Goal: Check status: Check status

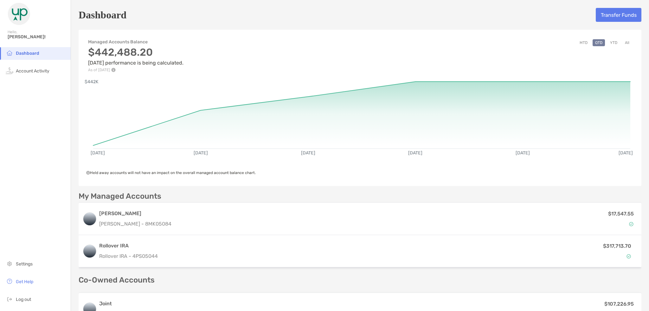
click at [623, 43] on button "All" at bounding box center [627, 42] width 10 height 7
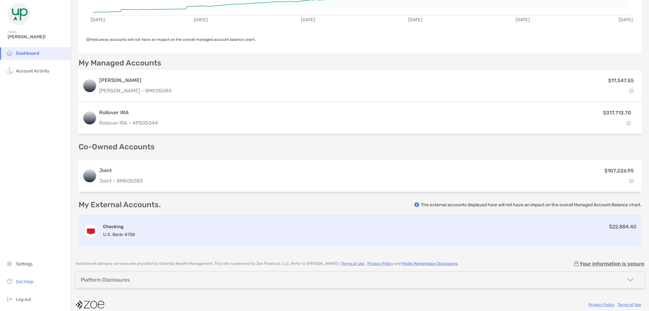
scroll to position [140, 0]
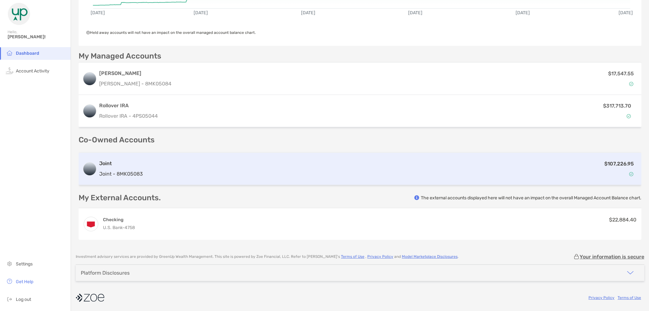
click at [110, 162] on h3 "Joint" at bounding box center [121, 164] width 44 height 8
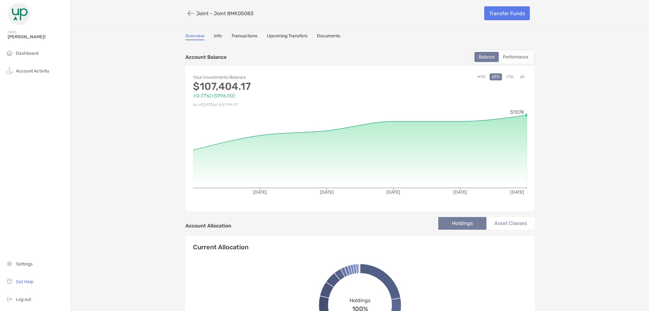
click at [519, 74] on button "All" at bounding box center [522, 76] width 10 height 7
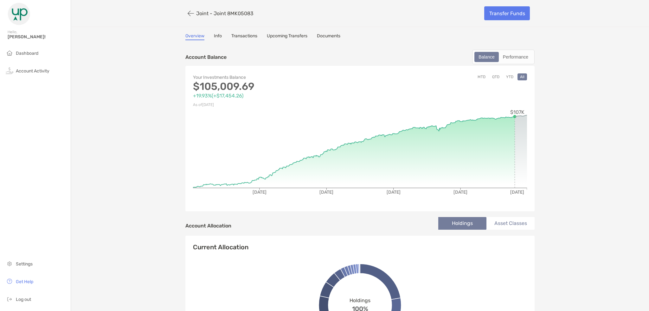
drag, startPoint x: 437, startPoint y: 128, endPoint x: 529, endPoint y: 111, distance: 93.3
click at [526, 112] on div "Your Investments Balance $105,009.69 +19.93% ( +$17,454.26 ) As of [DATE] MTD Q…" at bounding box center [359, 139] width 349 height 146
drag, startPoint x: 430, startPoint y: 140, endPoint x: 533, endPoint y: 127, distance: 103.2
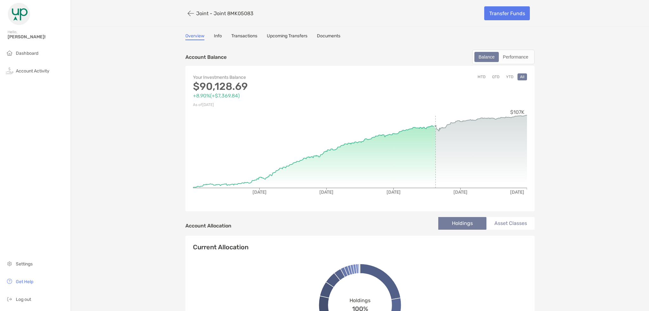
click at [433, 134] on icon at bounding box center [314, 157] width 242 height 62
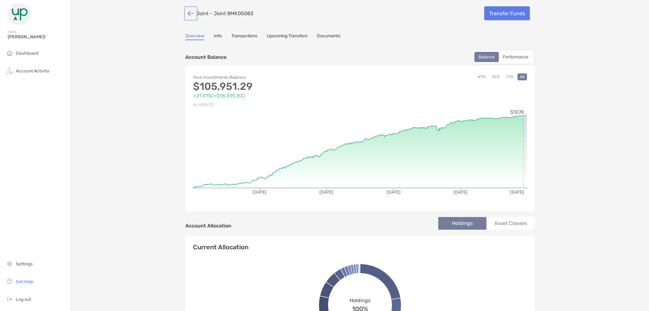
click at [191, 16] on button "button" at bounding box center [190, 14] width 11 height 12
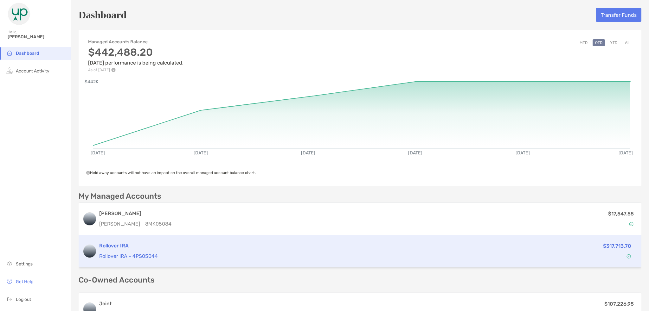
click at [144, 257] on p "Rollover IRA - 4PS05044" at bounding box center [305, 256] width 413 height 8
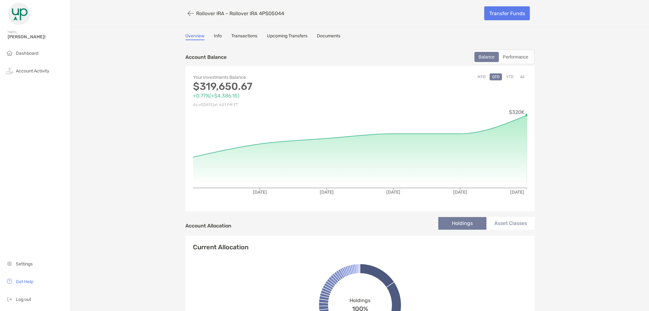
click at [522, 76] on button "All" at bounding box center [522, 76] width 10 height 7
